Goal: Navigation & Orientation: Find specific page/section

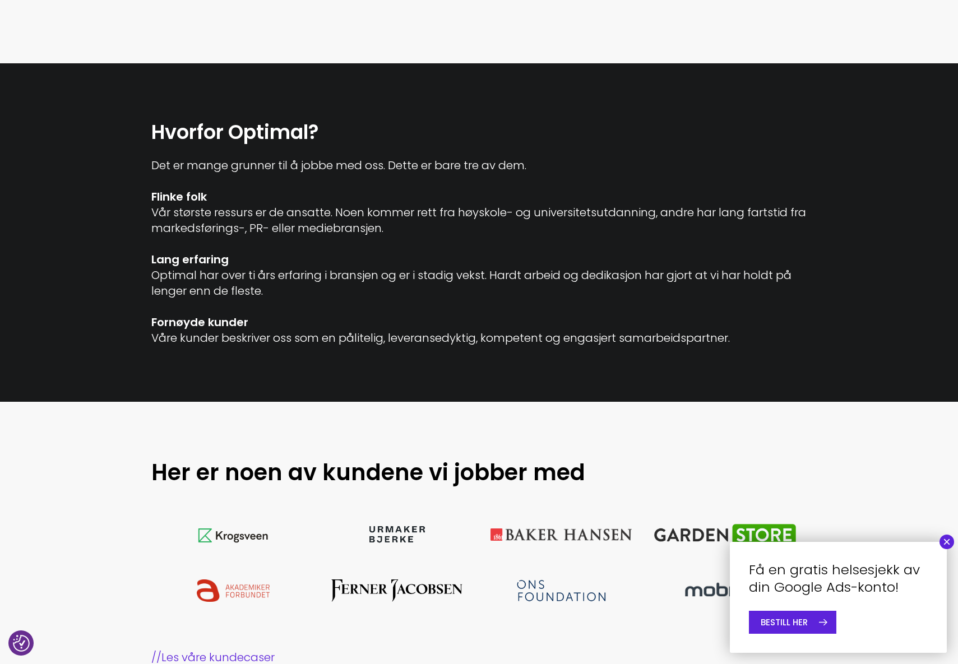
scroll to position [672, 0]
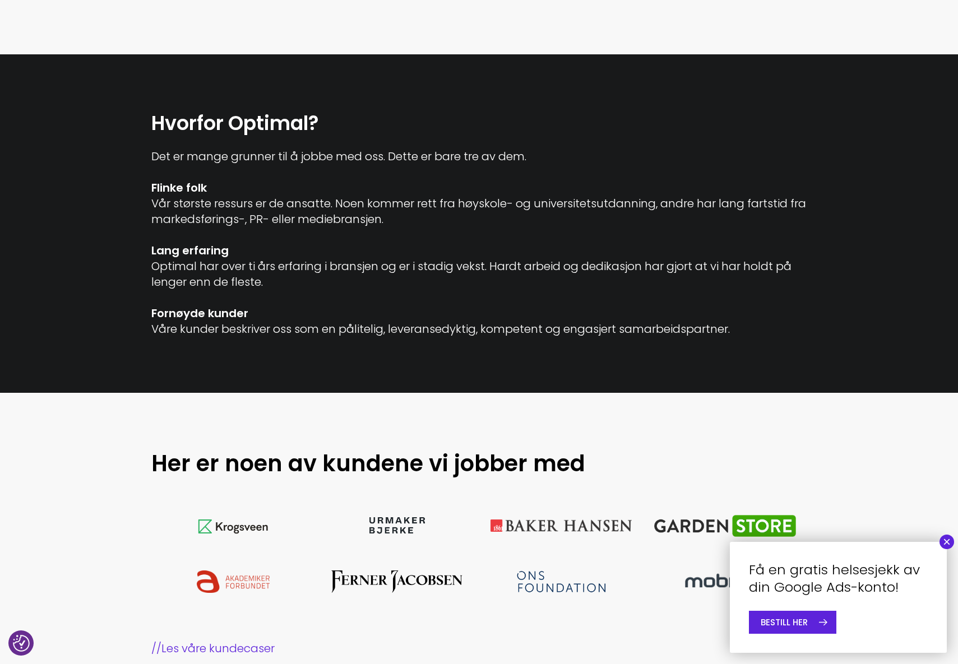
click at [945, 544] on button "×" at bounding box center [946, 542] width 15 height 15
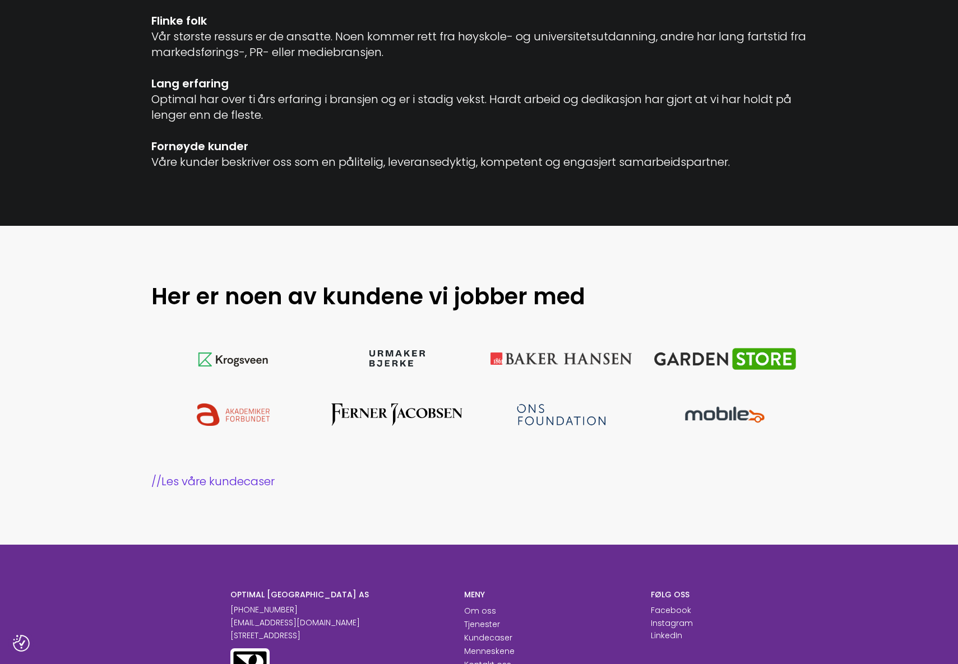
scroll to position [841, 0]
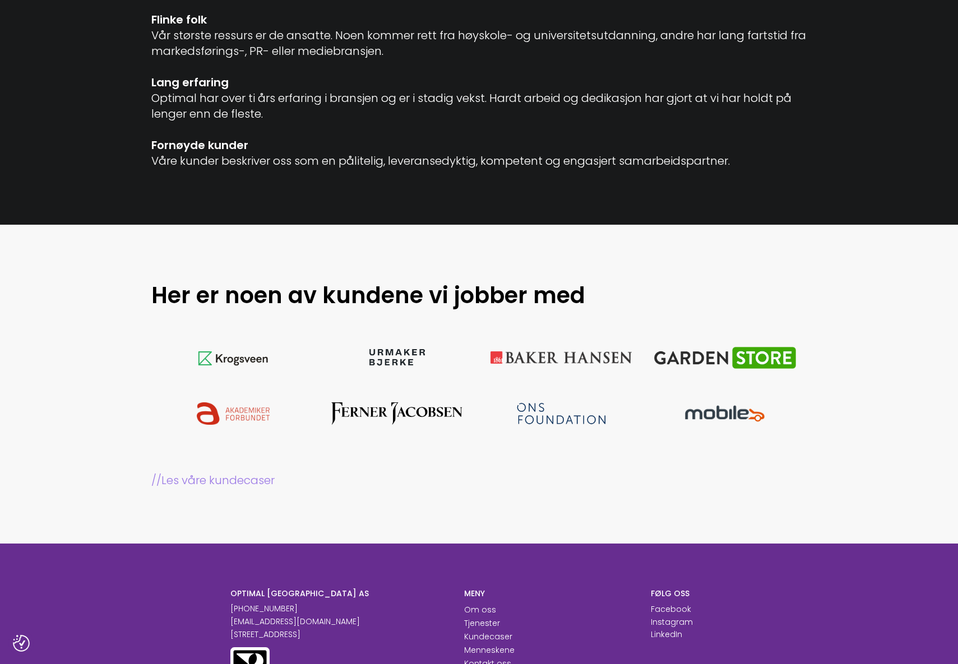
click at [247, 483] on link "// Les våre kundecaser" at bounding box center [479, 480] width 656 height 16
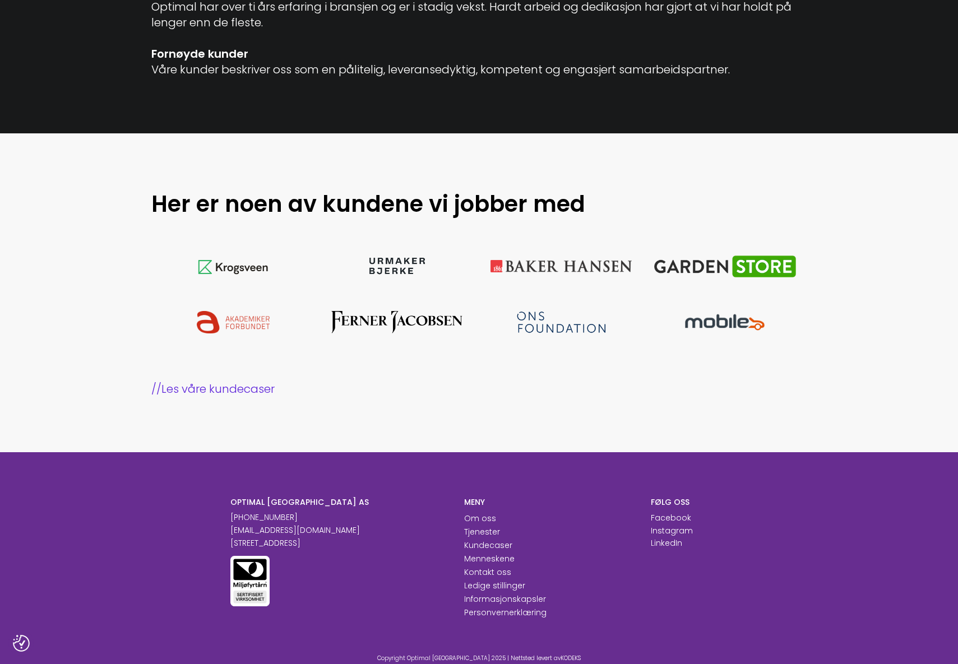
scroll to position [1027, 0]
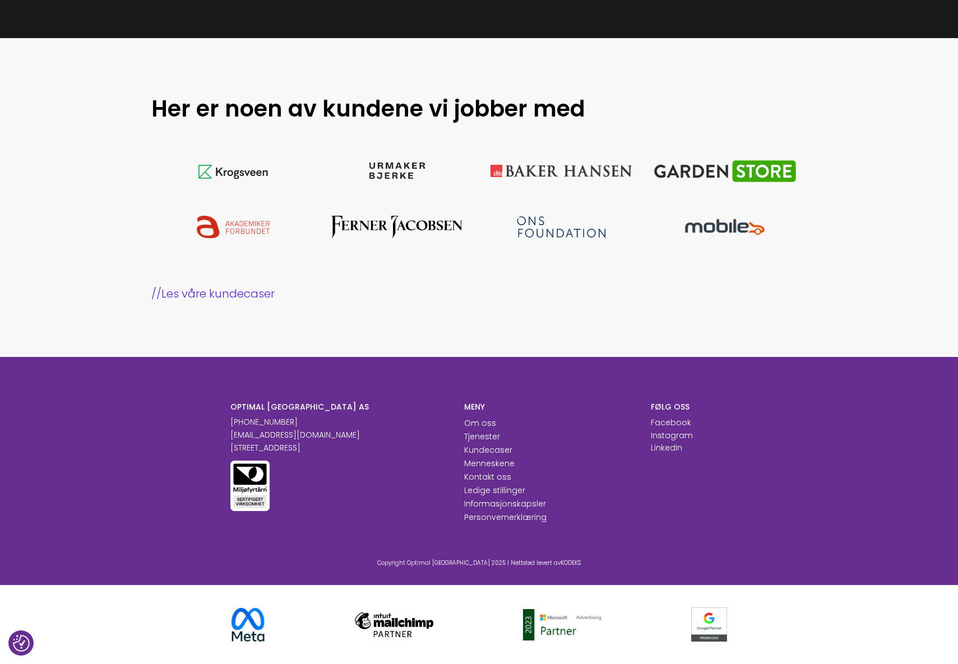
drag, startPoint x: 353, startPoint y: 442, endPoint x: 183, endPoint y: 393, distance: 177.2
click at [198, 397] on div "OPTIMAL NORGE AS +47 23 89 77 66 post@optimalnorge.no Innspurten 13A, 0663 OSLO…" at bounding box center [479, 474] width 958 height 234
click at [182, 393] on div "OPTIMAL NORGE AS +47 23 89 77 66 post@optimalnorge.no Innspurten 13A, 0663 OSLO…" at bounding box center [479, 474] width 958 height 234
drag, startPoint x: 499, startPoint y: 554, endPoint x: 361, endPoint y: 558, distance: 137.9
click at [362, 557] on div "Copyright Optimal Norge 2025 | Nettsted levert av KODEKS" at bounding box center [479, 545] width 544 height 43
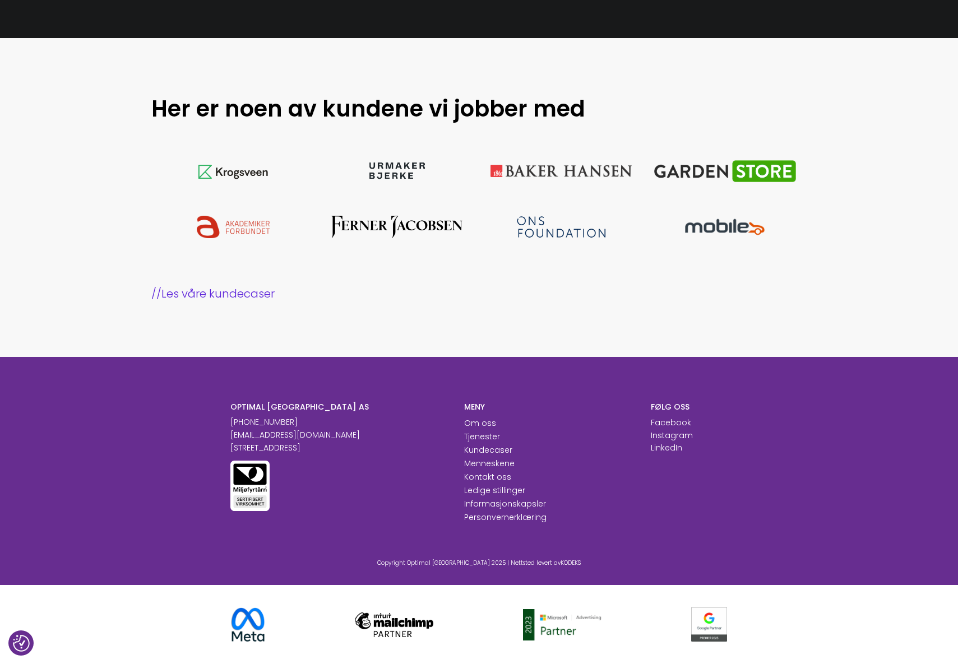
click at [359, 558] on div "Copyright Optimal Norge 2025 | Nettsted levert av KODEKS" at bounding box center [479, 545] width 544 height 43
click at [480, 424] on link "Om oss" at bounding box center [480, 422] width 32 height 11
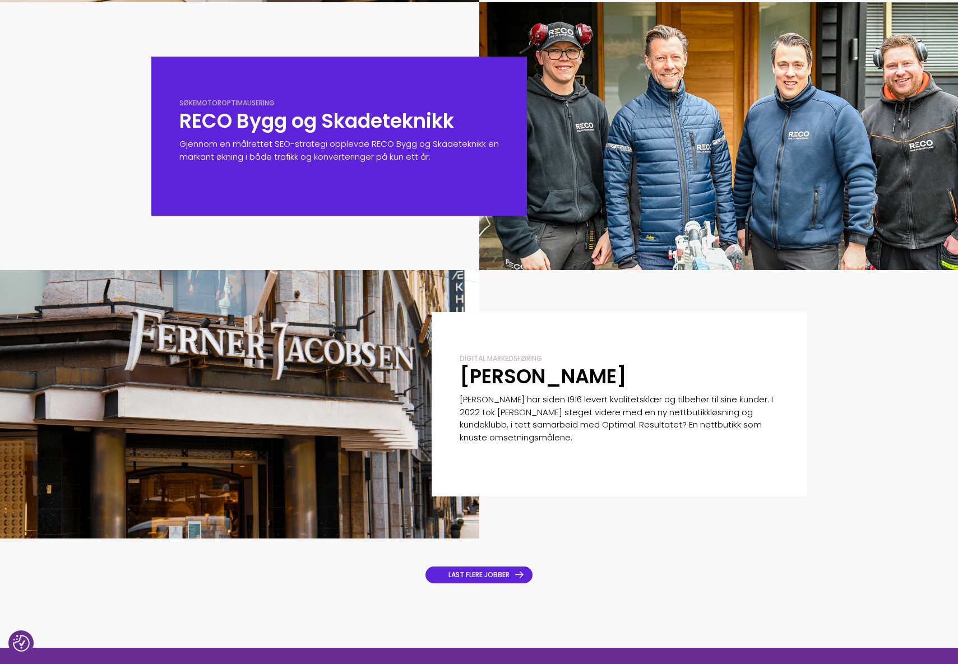
scroll to position [392, 0]
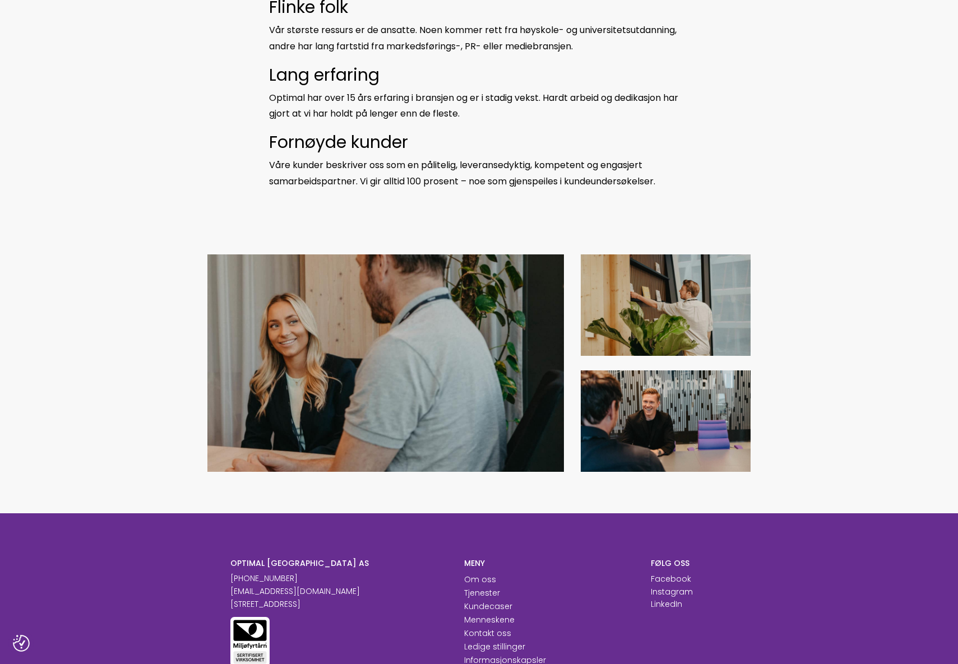
scroll to position [876, 0]
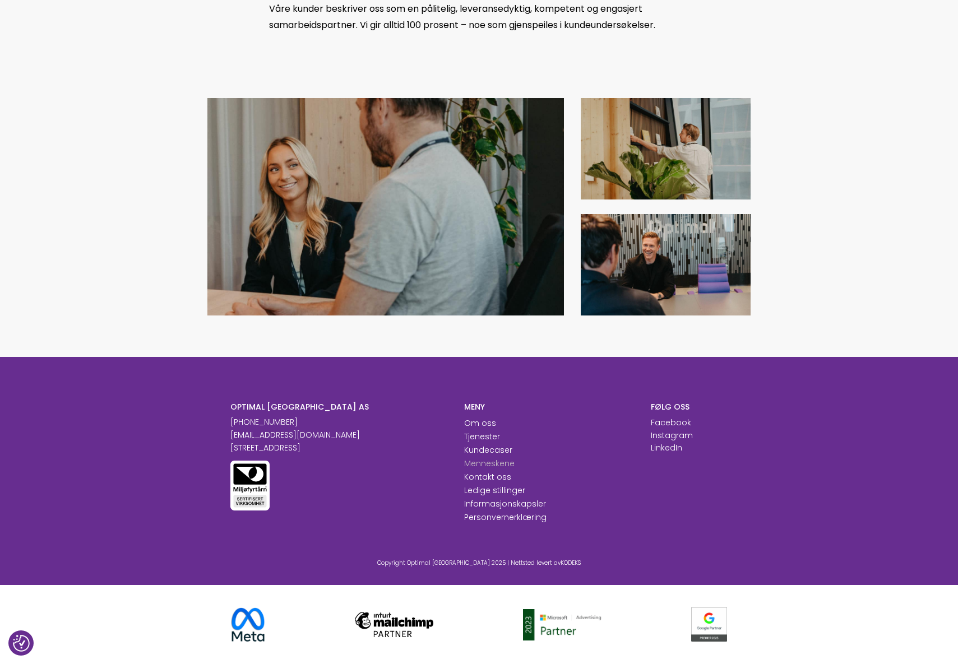
click at [494, 465] on link "Menneskene" at bounding box center [489, 463] width 50 height 11
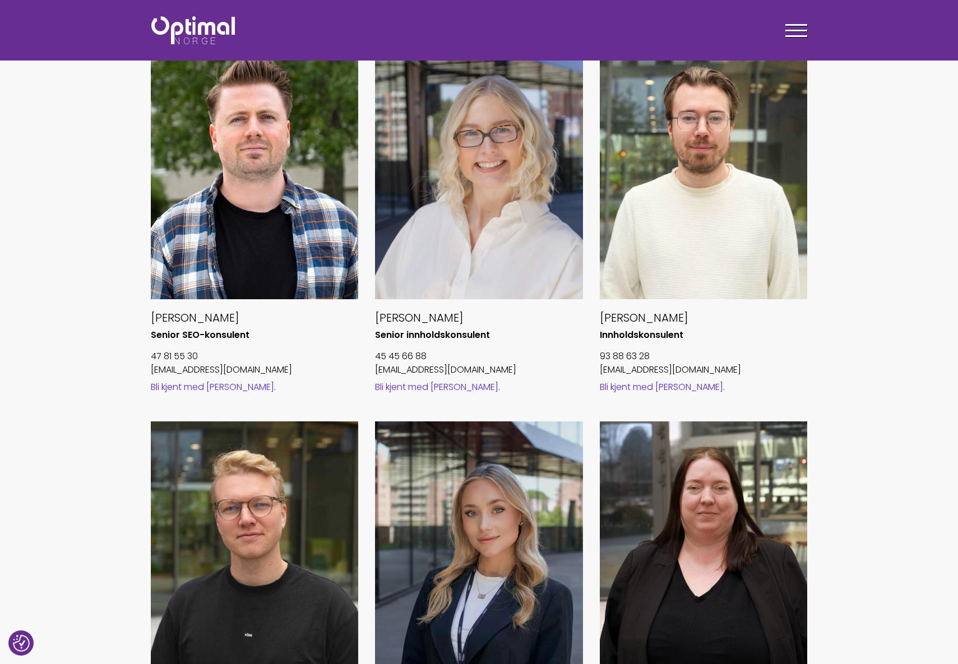
scroll to position [729, 0]
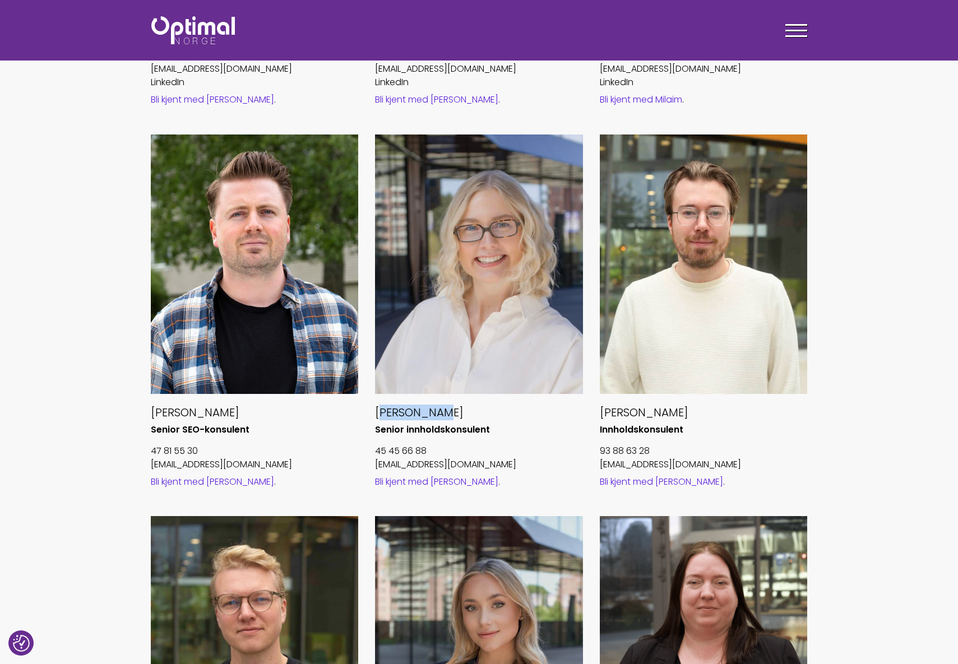
drag, startPoint x: 402, startPoint y: 415, endPoint x: 439, endPoint y: 415, distance: 37.0
click at [438, 415] on h5 "Maria Fritzøe" at bounding box center [479, 412] width 208 height 15
click at [442, 415] on h5 "Maria Fritzøe" at bounding box center [479, 412] width 208 height 15
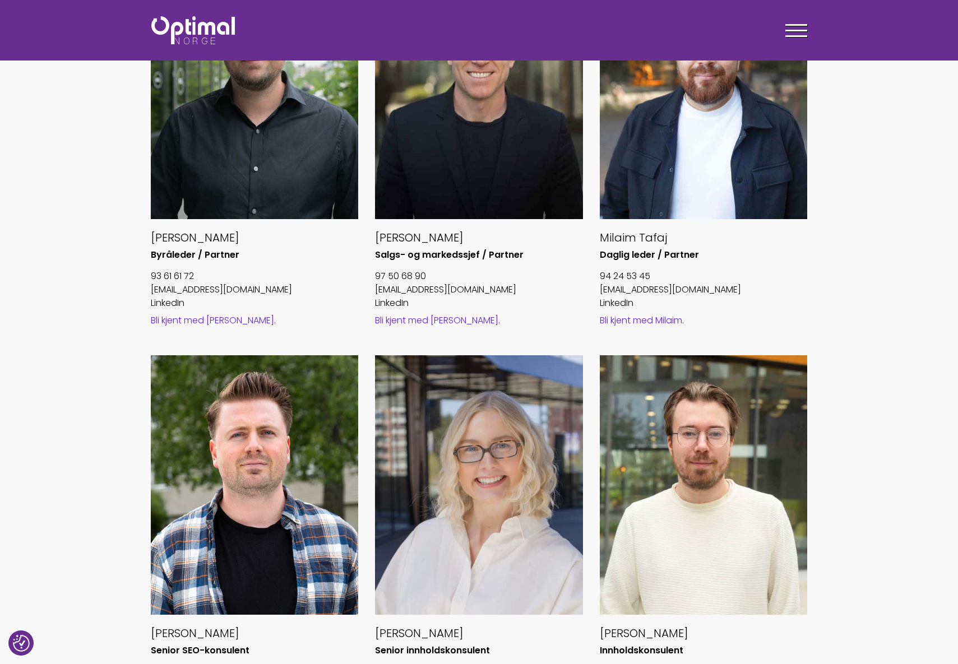
scroll to position [392, 0]
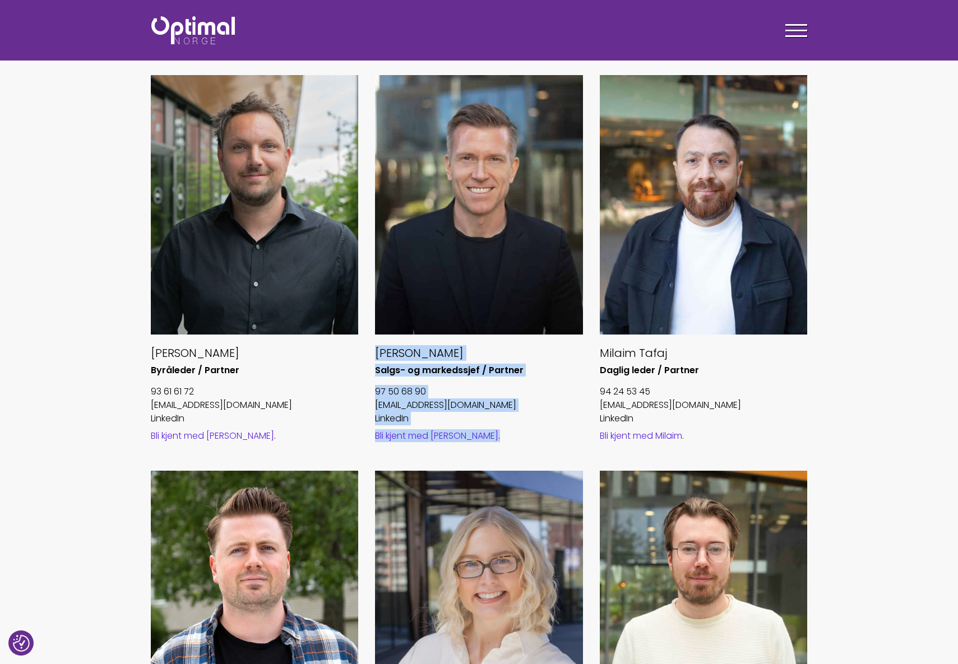
drag, startPoint x: 488, startPoint y: 447, endPoint x: 303, endPoint y: 446, distance: 184.9
click at [304, 446] on div "Håvard Foss Aamodt Byråleder / Partner 93 61 61 72 havard@optimalnorge.no Linke…" at bounding box center [479, 661] width 674 height 1173
click at [364, 442] on div "Håvard Foss Aamodt Byråleder / Partner 93 61 61 72 havard@optimalnorge.no Linke…" at bounding box center [254, 273] width 225 height 396
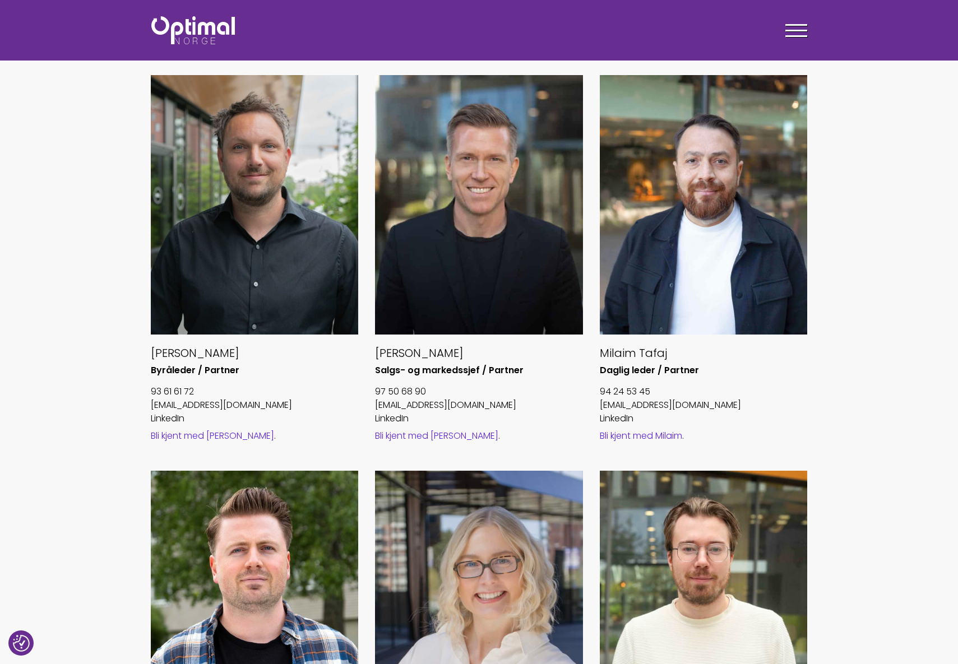
click at [407, 440] on link "Bli kjent med Øyvind" at bounding box center [436, 435] width 123 height 13
click at [206, 437] on link "Bli kjent med Håvard" at bounding box center [212, 435] width 123 height 13
click at [619, 438] on link "Bli kjent med Milaim" at bounding box center [641, 435] width 82 height 13
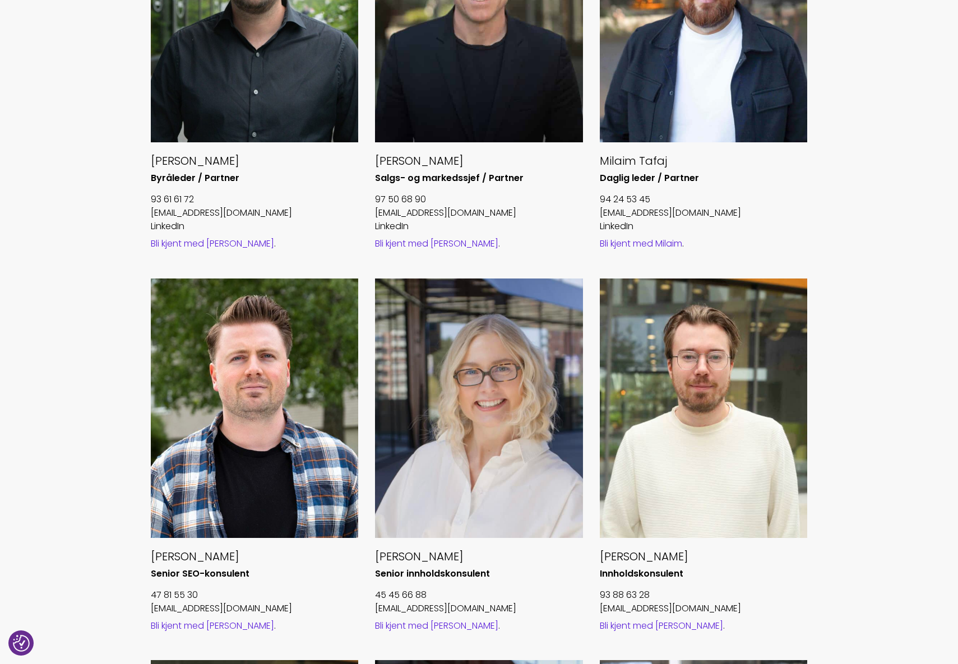
scroll to position [616, 0]
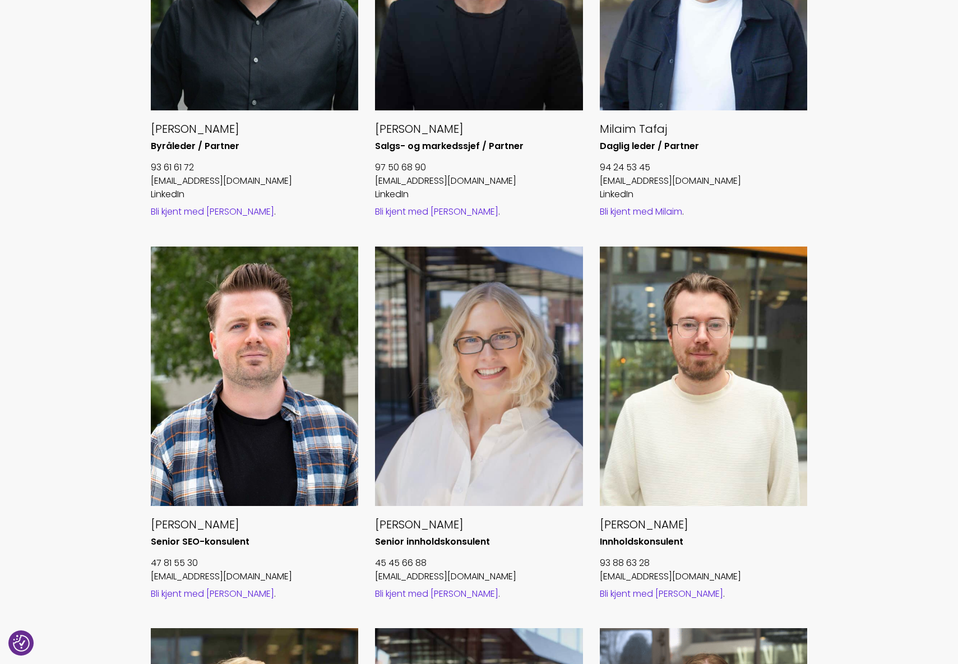
click at [412, 586] on div "Maria Fritzøe Senior innholdskonsulent 45 45 66 88 maria@optimalnorge.no Bli kj…" at bounding box center [479, 424] width 208 height 354
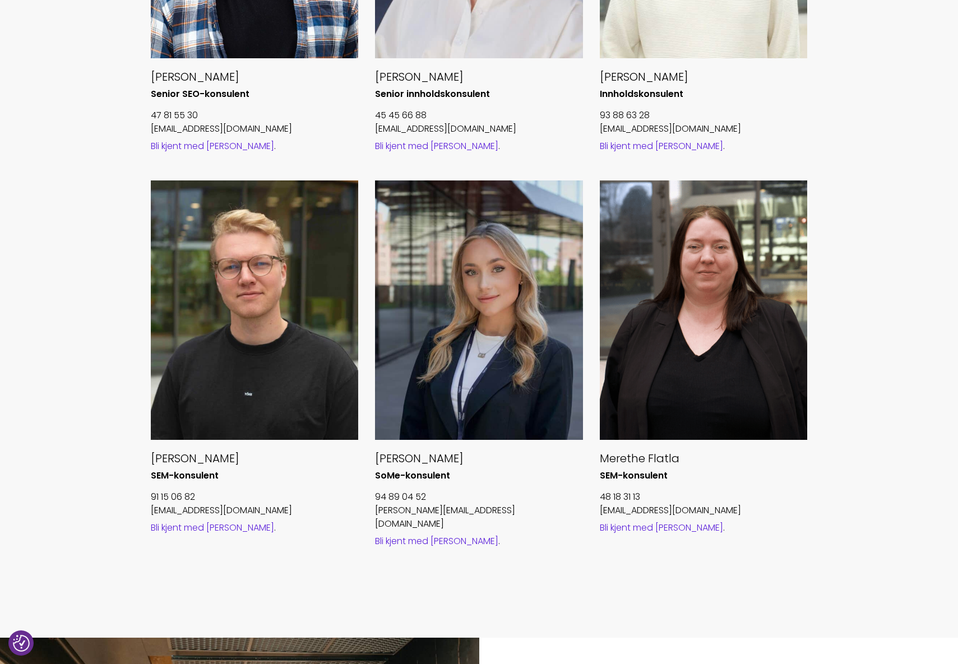
scroll to position [1065, 0]
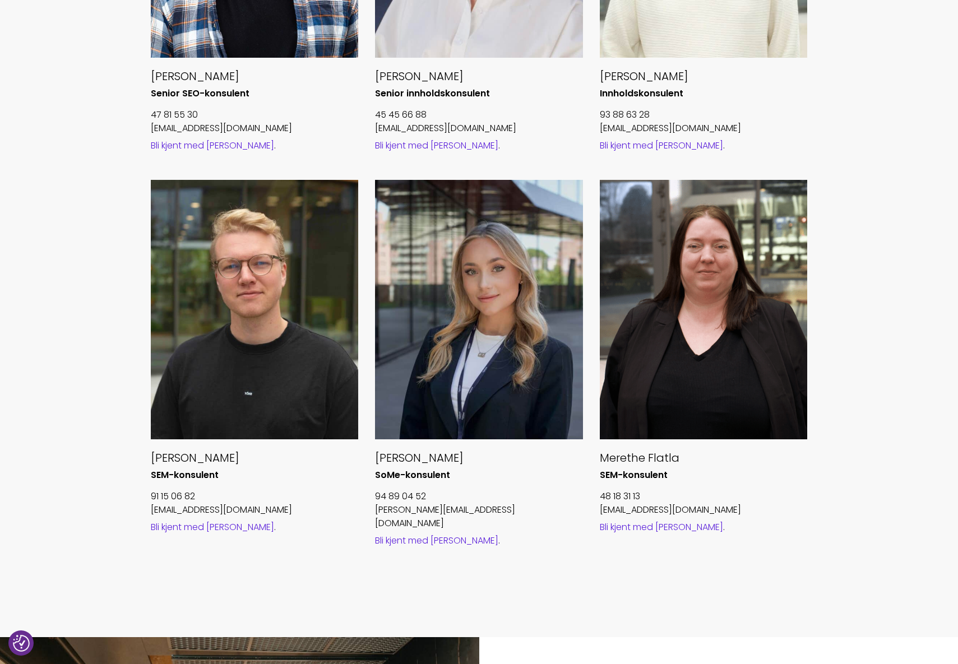
click at [637, 530] on link "Bli kjent med Merethe" at bounding box center [661, 527] width 123 height 13
click at [449, 534] on link "Bli kjent med Emilie" at bounding box center [436, 540] width 123 height 13
click at [228, 526] on link "Bli kjent med Sindre" at bounding box center [212, 527] width 123 height 13
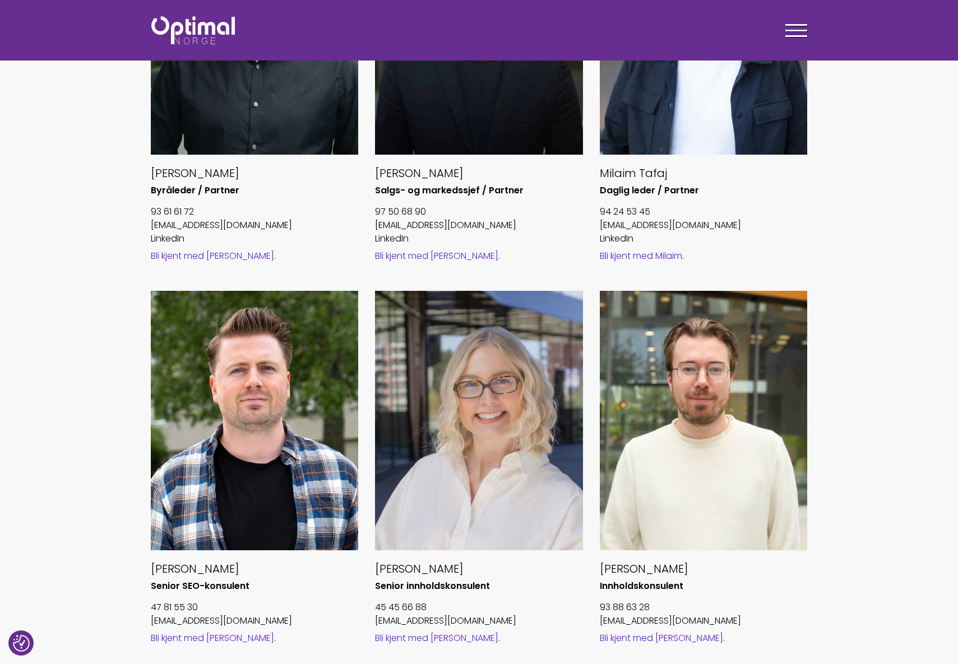
scroll to position [560, 0]
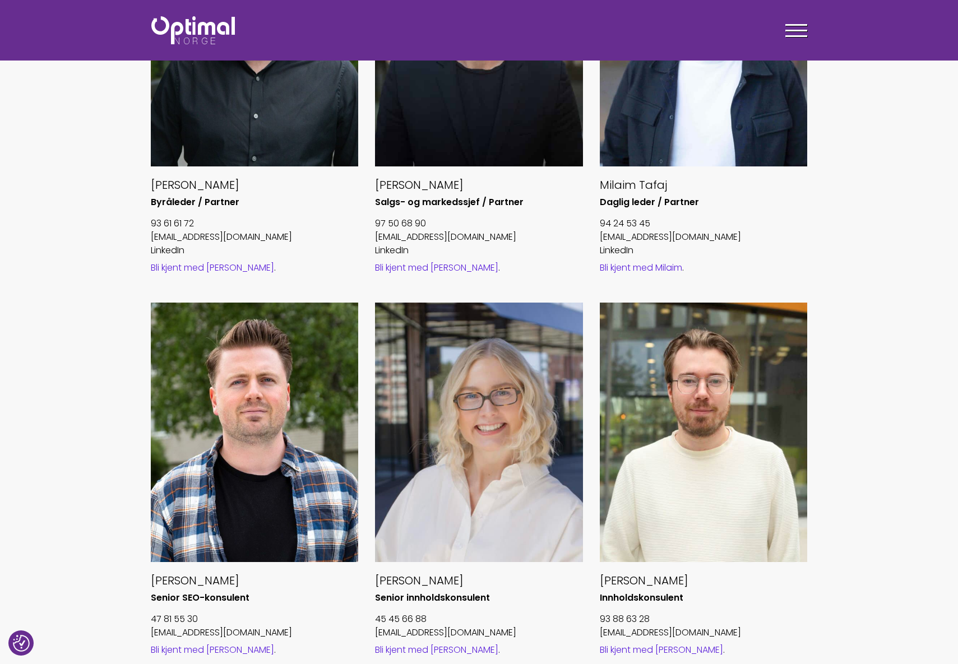
click at [193, 648] on link "Bli kjent med Øivind" at bounding box center [212, 649] width 123 height 13
click at [636, 648] on link "Bli kjent med Nicolai" at bounding box center [661, 649] width 123 height 13
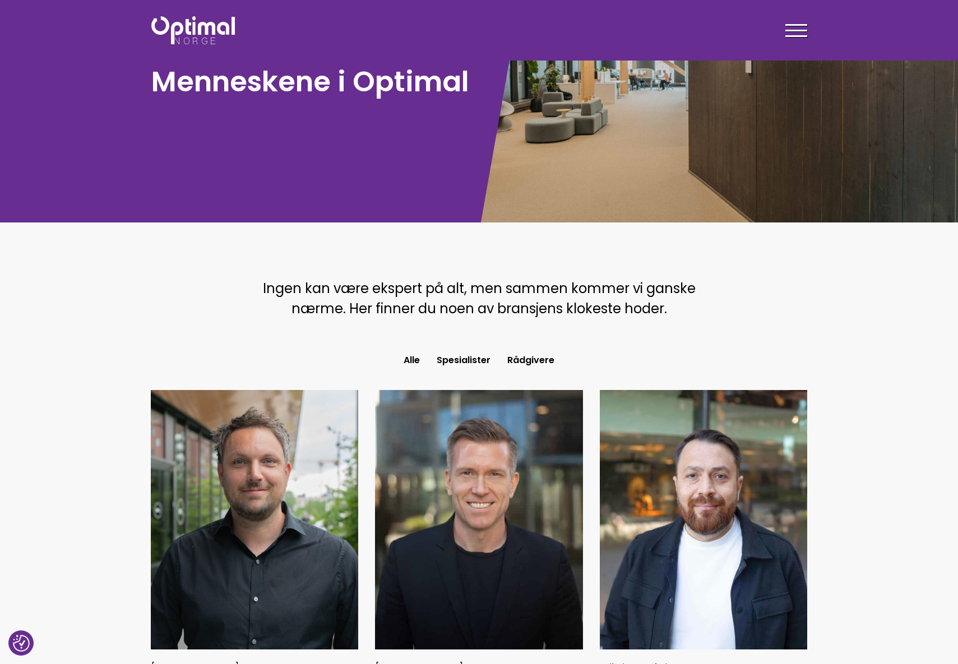
scroll to position [0, 0]
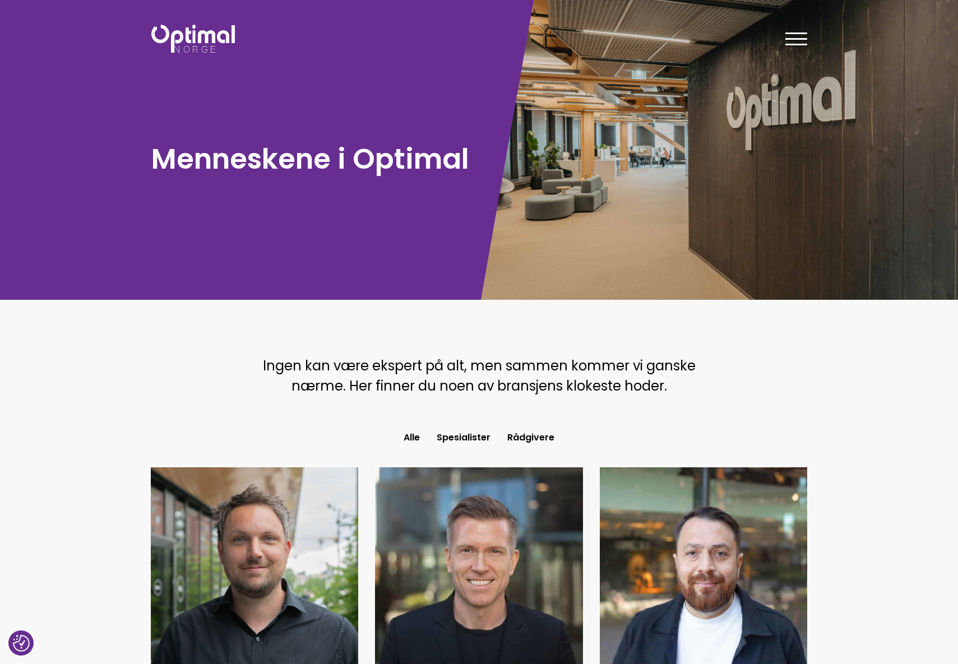
click at [203, 32] on img at bounding box center [192, 39] width 83 height 28
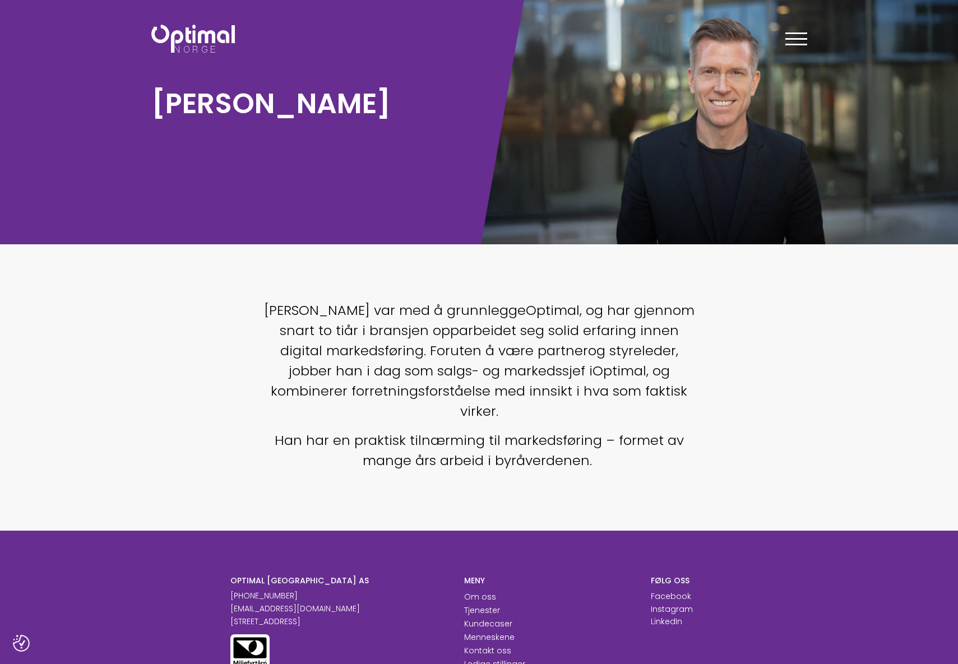
scroll to position [56, 0]
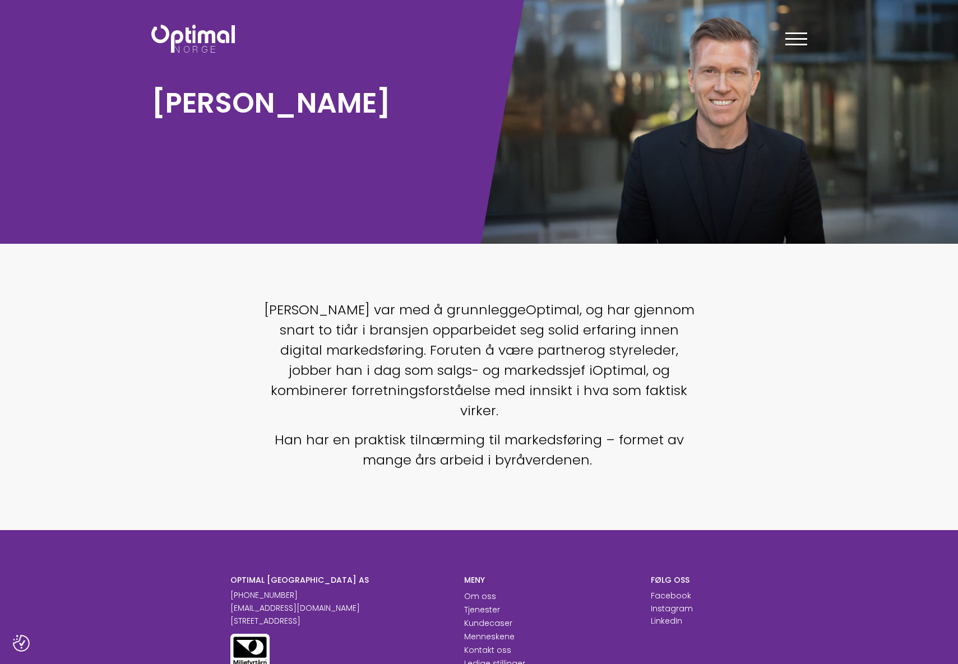
drag, startPoint x: 178, startPoint y: 427, endPoint x: 207, endPoint y: 436, distance: 30.5
click at [205, 433] on div "Øyvind var med å grunnlegge Optimal , og har gjennom snart to tiår i bransjen o…" at bounding box center [479, 404] width 560 height 208
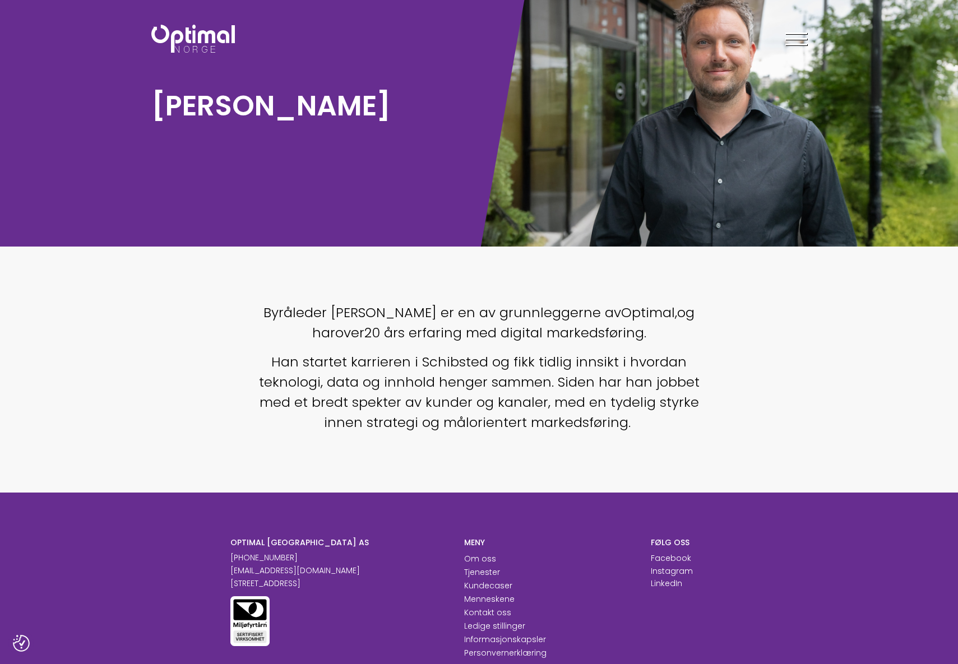
scroll to position [56, 0]
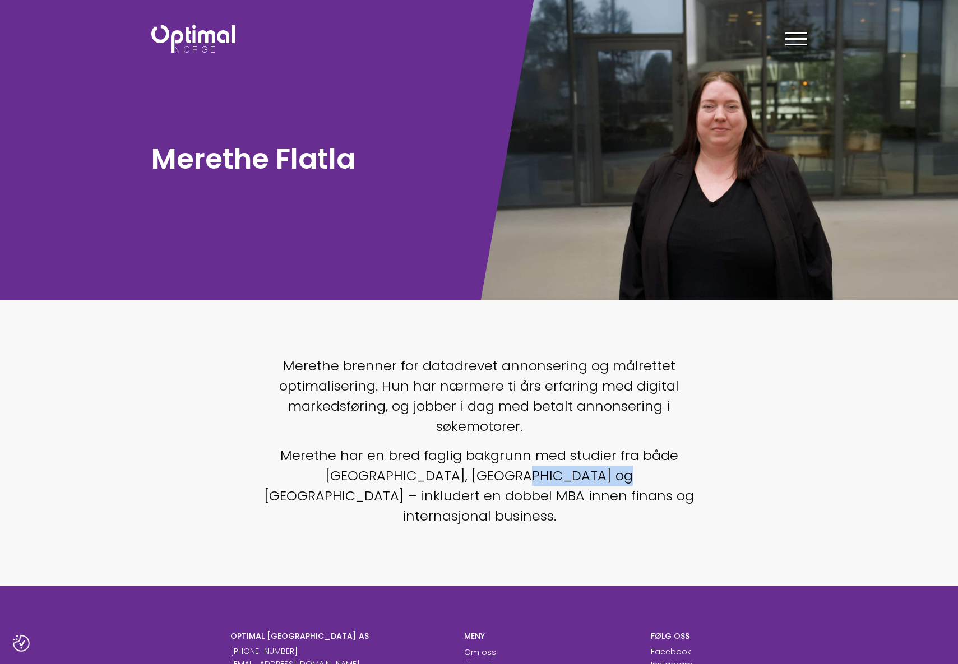
drag, startPoint x: 485, startPoint y: 469, endPoint x: 515, endPoint y: 468, distance: 29.7
click at [514, 468] on p "Merethe har en bred faglig bakgrunn med studier fra både Norge, Canada og USA –…" at bounding box center [479, 486] width 443 height 81
click at [515, 468] on p "Merethe har en bred faglig bakgrunn med studier fra både Norge, Canada og USA –…" at bounding box center [479, 486] width 443 height 81
click at [548, 469] on p "Merethe har en bred faglig bakgrunn med studier fra både Norge, Canada og USA –…" at bounding box center [479, 486] width 443 height 81
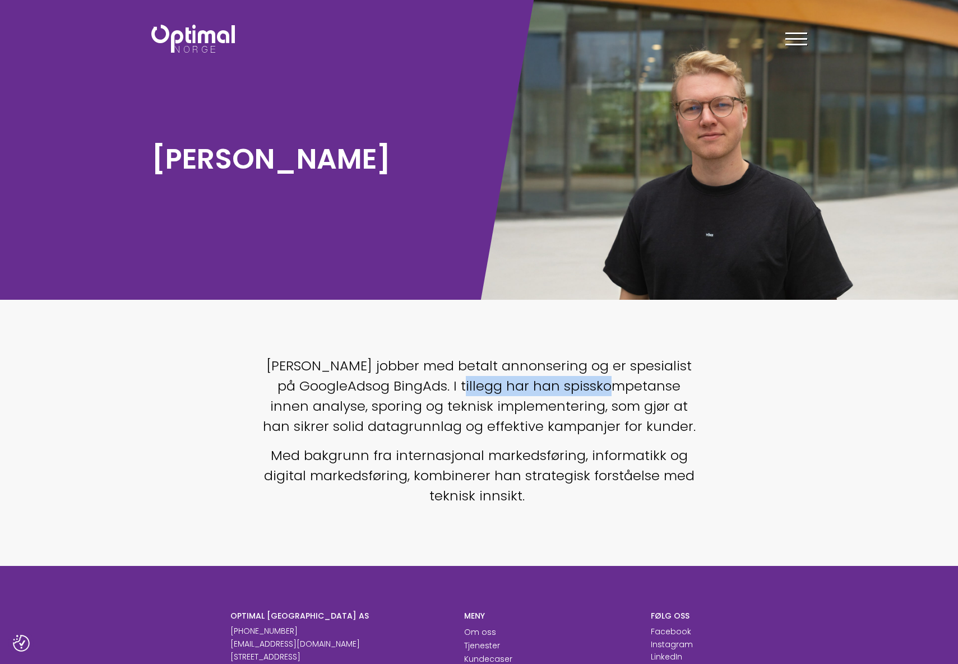
drag, startPoint x: 395, startPoint y: 387, endPoint x: 530, endPoint y: 391, distance: 135.1
click at [530, 391] on span ". I tillegg har han spisskompetanse innen analyse, sporing og teknisk implement…" at bounding box center [479, 406] width 433 height 59
drag, startPoint x: 388, startPoint y: 452, endPoint x: 414, endPoint y: 452, distance: 25.8
click at [410, 452] on span "Med bakgrunn fra internasjonal markedsføring, informatikk og digital markedsfør…" at bounding box center [479, 475] width 430 height 59
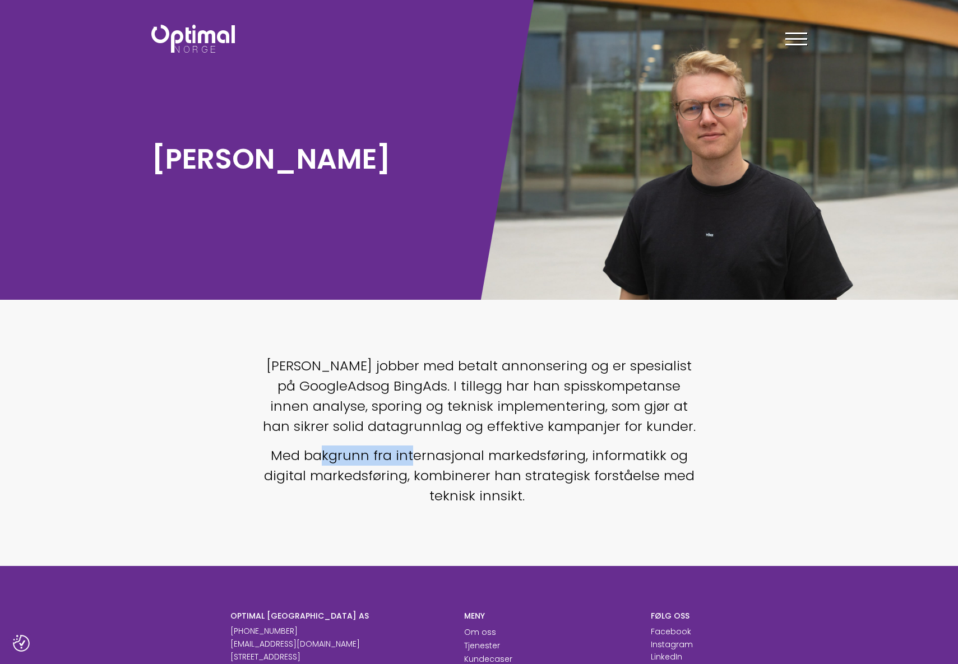
click at [414, 452] on span "Med bakgrunn fra internasjonal markedsføring, informatikk og digital markedsfør…" at bounding box center [479, 475] width 430 height 59
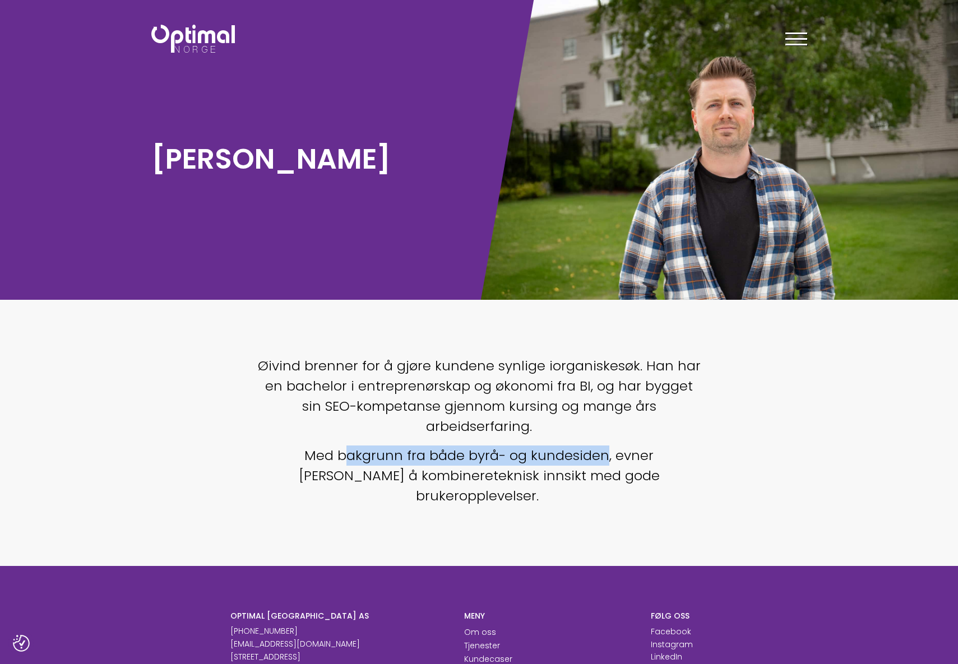
drag, startPoint x: 322, startPoint y: 449, endPoint x: 580, endPoint y: 452, distance: 258.4
click at [578, 452] on span "Med bakgrunn fra både byrå- og kundesiden, evner Øivind å kombinere" at bounding box center [476, 465] width 355 height 39
drag, startPoint x: 580, startPoint y: 452, endPoint x: 597, endPoint y: 452, distance: 16.8
click at [581, 452] on span "Med bakgrunn fra både byrå- og kundesiden, evner Øivind å kombinere" at bounding box center [476, 465] width 355 height 39
